Goal: Task Accomplishment & Management: Use online tool/utility

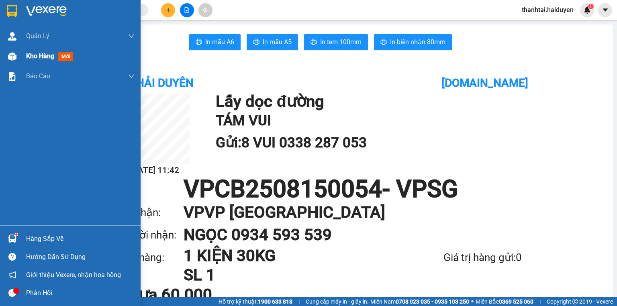
click at [42, 55] on span "Kho hàng" at bounding box center [40, 56] width 28 height 8
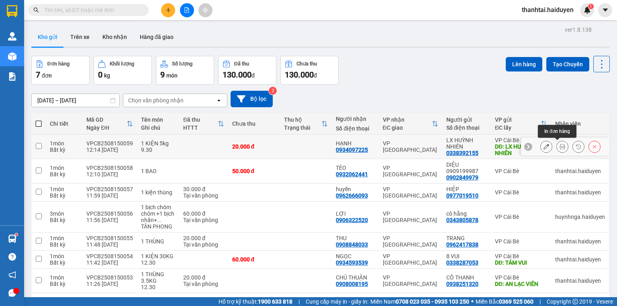
click at [560, 145] on icon at bounding box center [563, 147] width 6 height 6
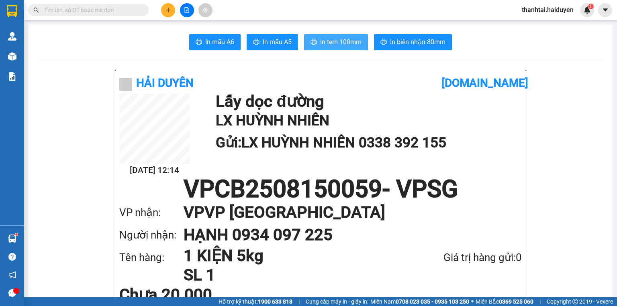
click at [340, 36] on button "In tem 100mm" at bounding box center [336, 42] width 64 height 16
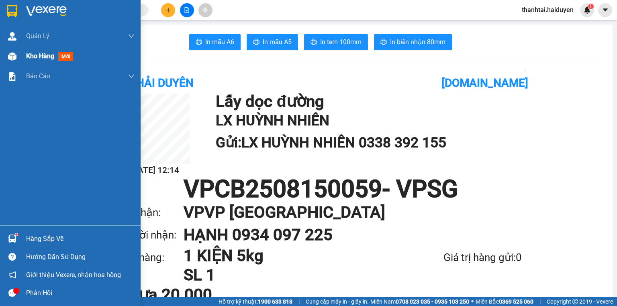
click at [10, 60] on img at bounding box center [12, 56] width 8 height 8
